Goal: Task Accomplishment & Management: Complete application form

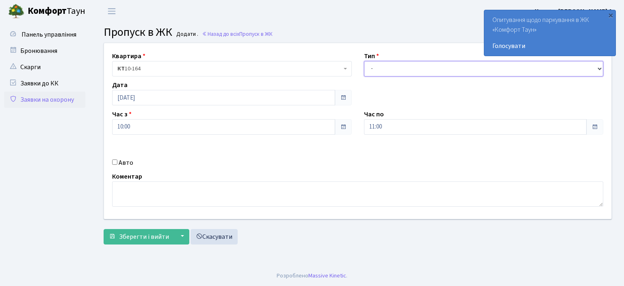
click at [393, 72] on select "- Доставка Таксі Гості Сервіс" at bounding box center [484, 68] width 240 height 15
select select "1"
click at [364, 61] on select "- Доставка Таксі Гості Сервіс" at bounding box center [484, 68] width 240 height 15
click at [388, 130] on input "11:00" at bounding box center [475, 126] width 223 height 15
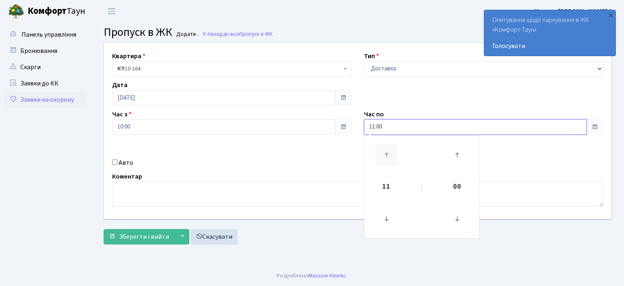
click at [388, 148] on icon at bounding box center [386, 155] width 22 height 22
click at [388, 149] on icon at bounding box center [386, 155] width 22 height 22
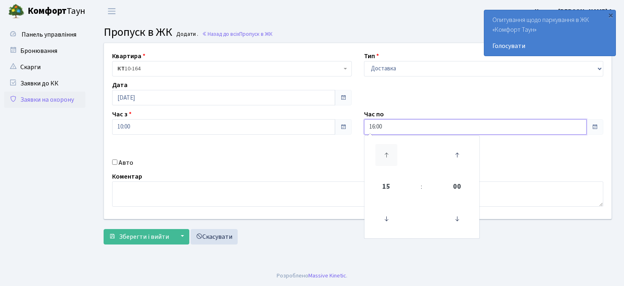
click at [388, 149] on icon at bounding box center [386, 155] width 22 height 22
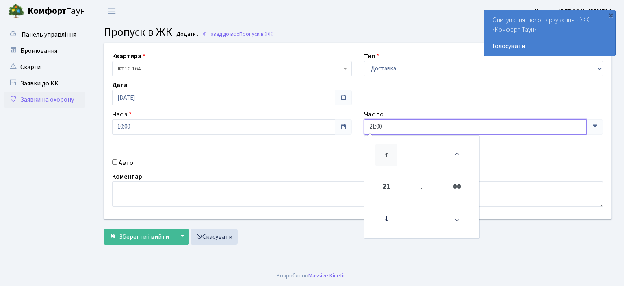
click at [388, 149] on icon at bounding box center [386, 155] width 22 height 22
type input "22:00"
click at [117, 161] on input "Авто" at bounding box center [114, 161] width 5 height 5
checkbox input "true"
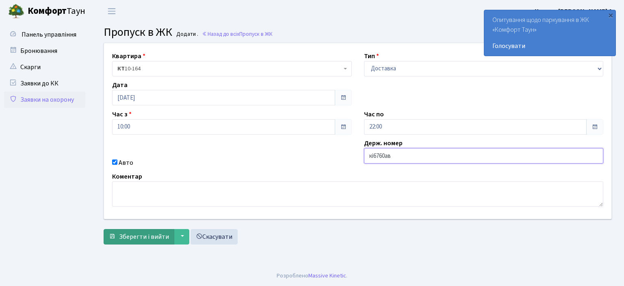
type input "кі6760ав"
click at [161, 234] on span "Зберегти і вийти" at bounding box center [144, 236] width 50 height 9
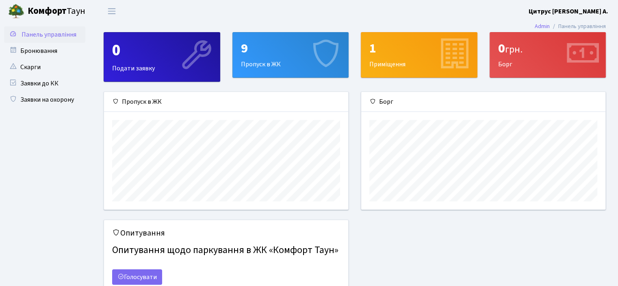
scroll to position [117, 244]
